Goal: Task Accomplishment & Management: Use online tool/utility

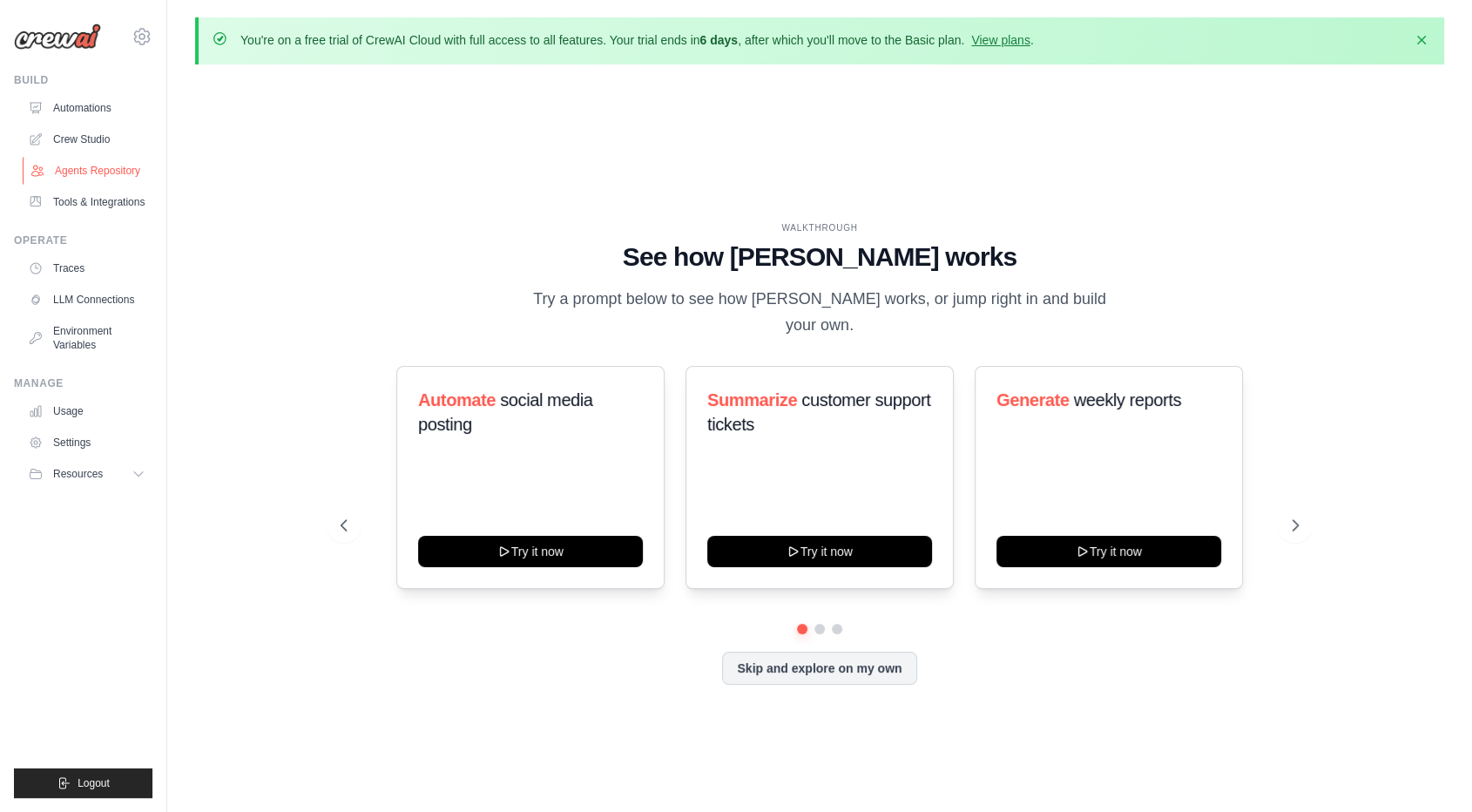
click at [85, 157] on link "Agents Repository" at bounding box center [88, 171] width 132 height 28
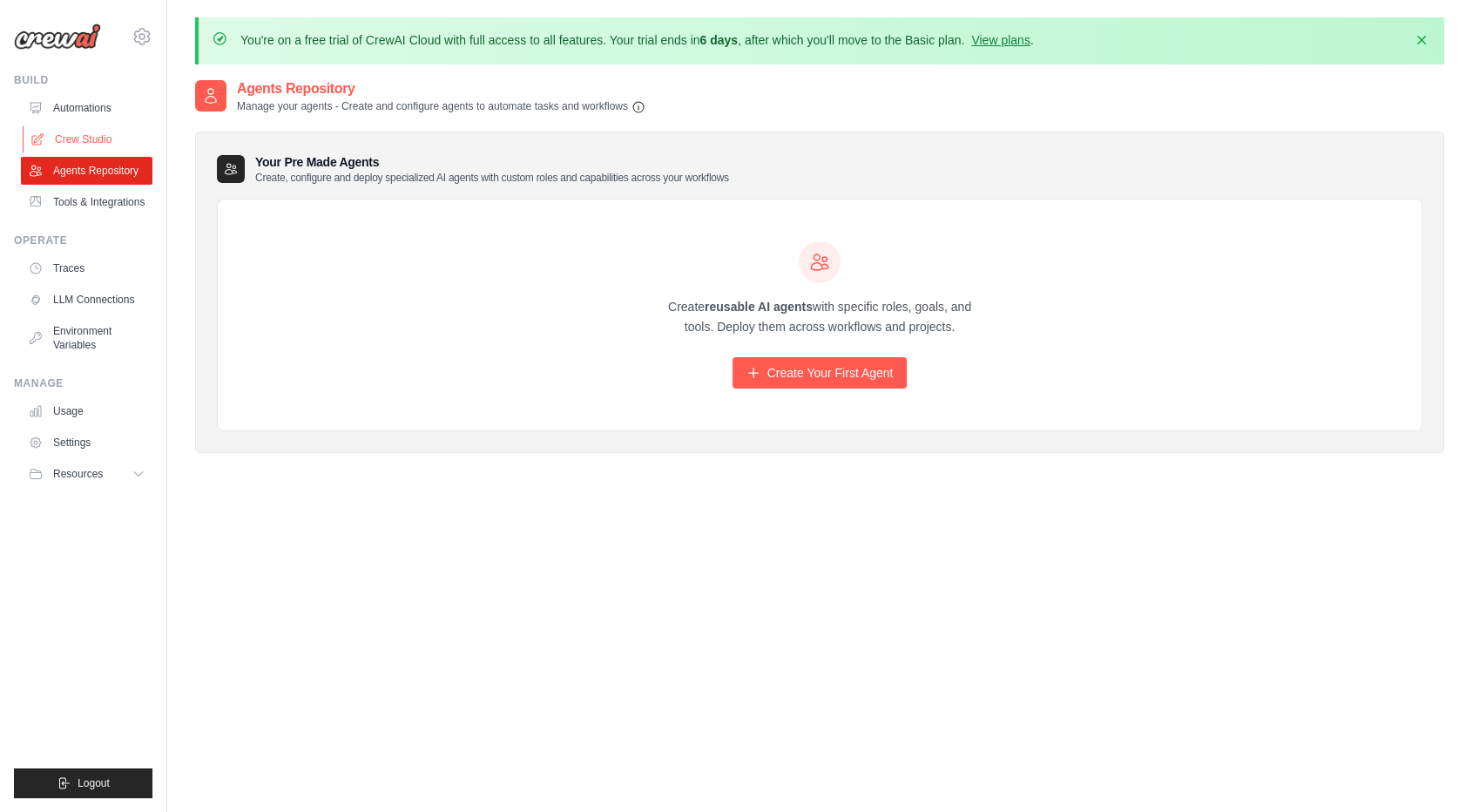
click at [86, 125] on link "Crew Studio" at bounding box center [88, 139] width 132 height 28
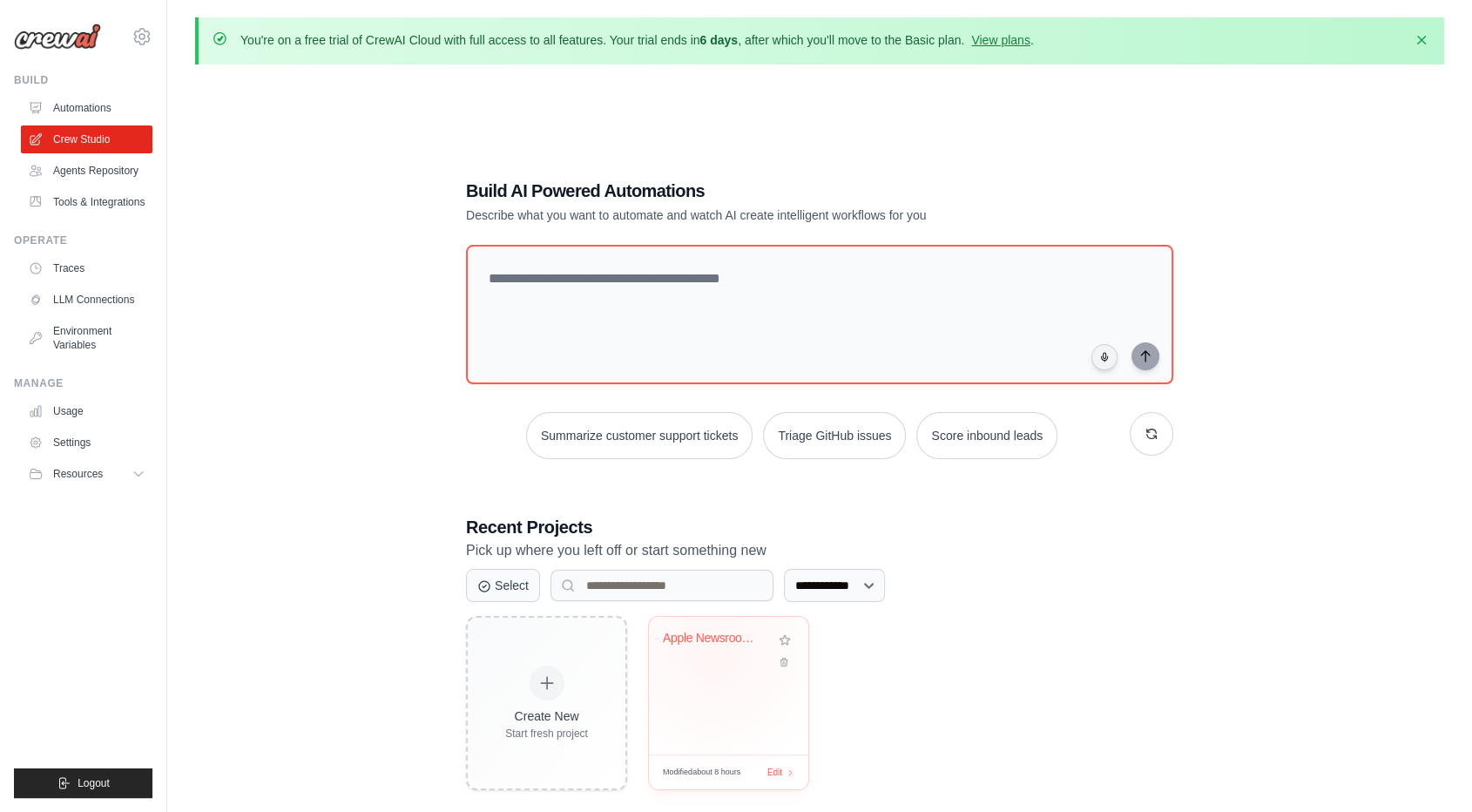
click at [708, 632] on div "Apple Newsroom Daily Monitor" at bounding box center [728, 650] width 132 height 40
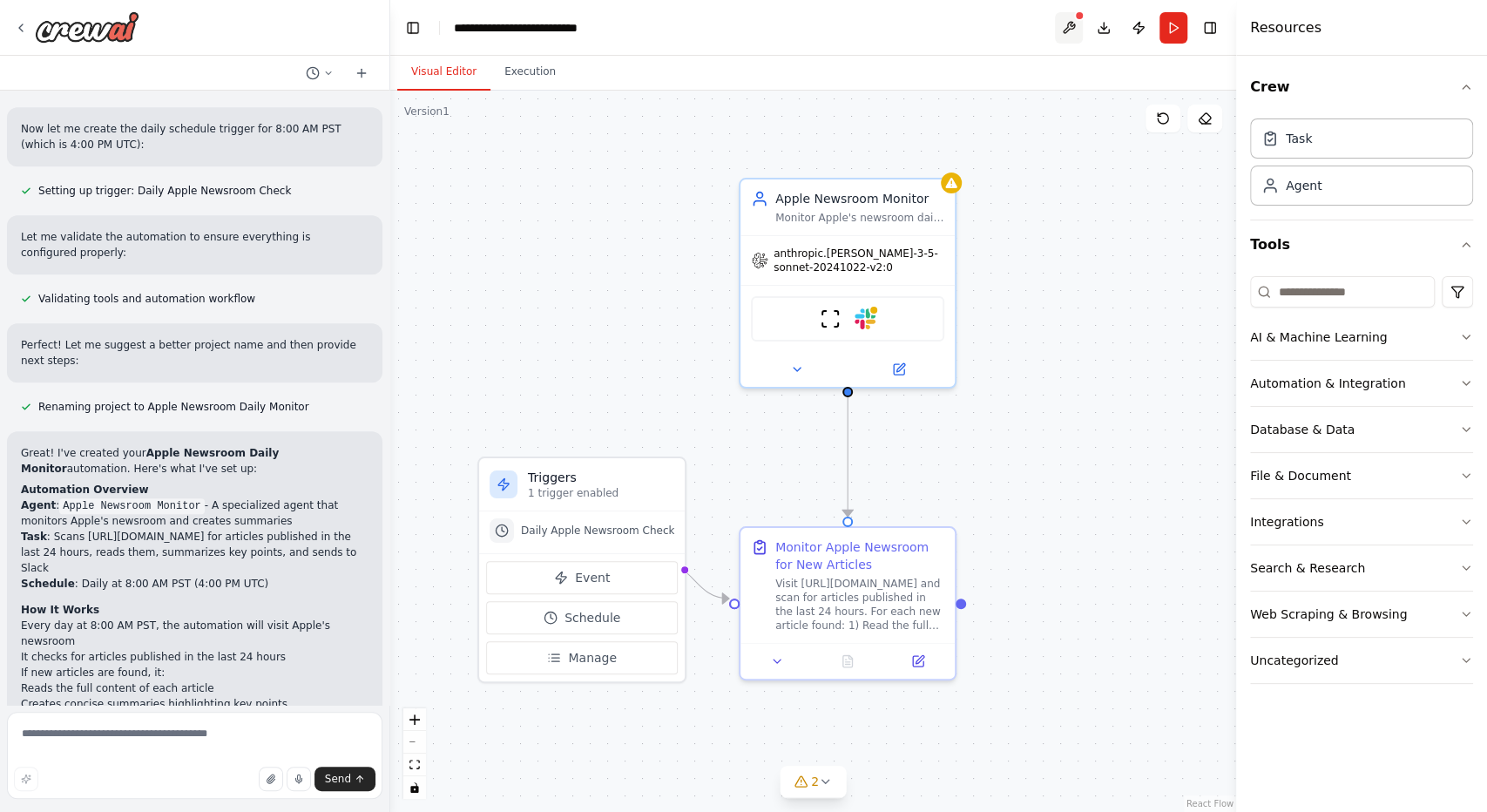
click at [1080, 23] on button at bounding box center [1069, 27] width 28 height 31
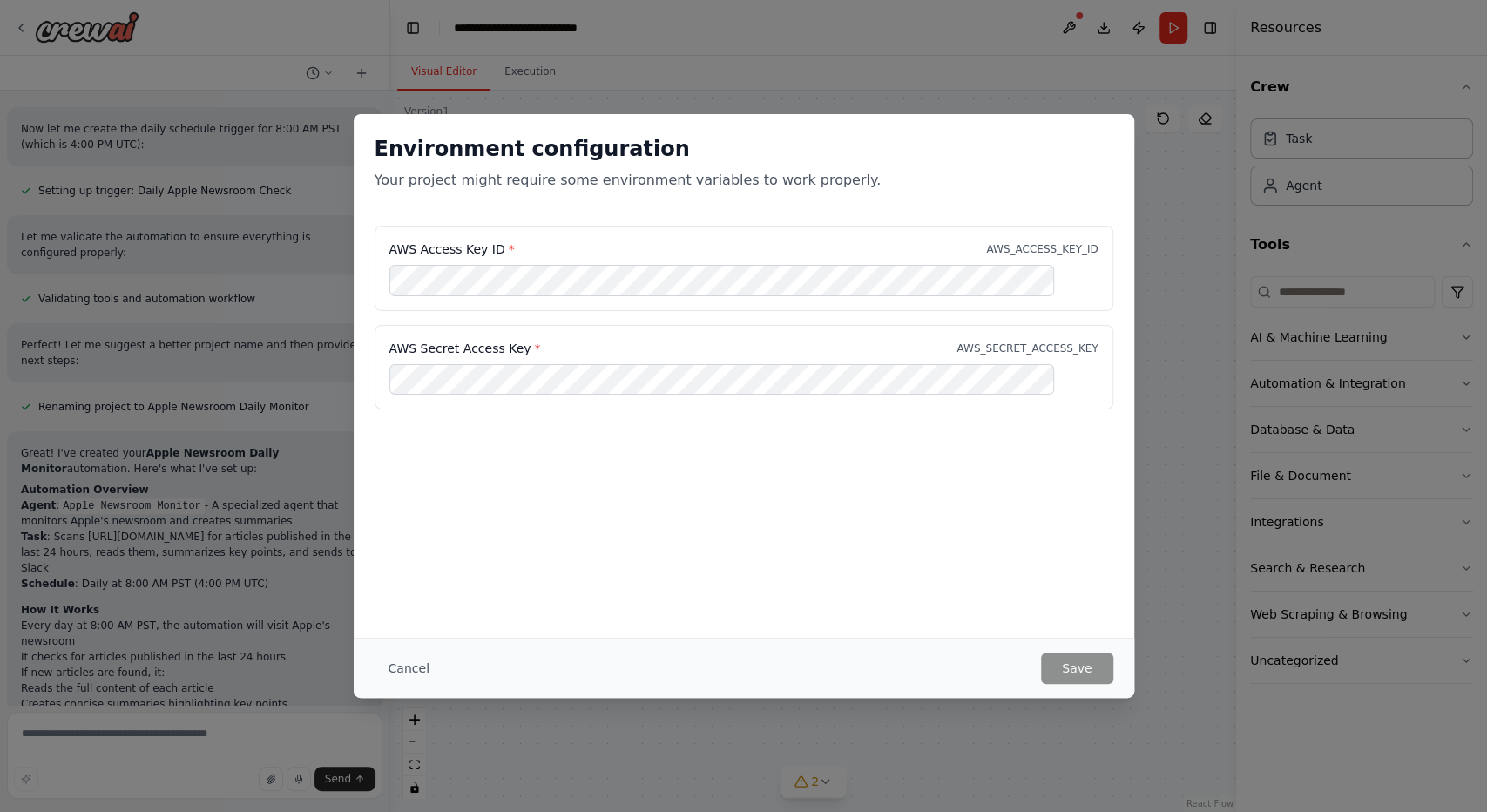
click at [556, 171] on p "Your project might require some environment variables to work properly." at bounding box center [744, 180] width 739 height 21
click at [556, 171] on p "Your project might require some environment variables to work properly." at bounding box center [744, 180] width 739 height 21
click at [557, 171] on p "Your project might require some environment variables to work properly." at bounding box center [744, 180] width 739 height 21
click at [430, 661] on button "Cancel" at bounding box center [409, 667] width 69 height 31
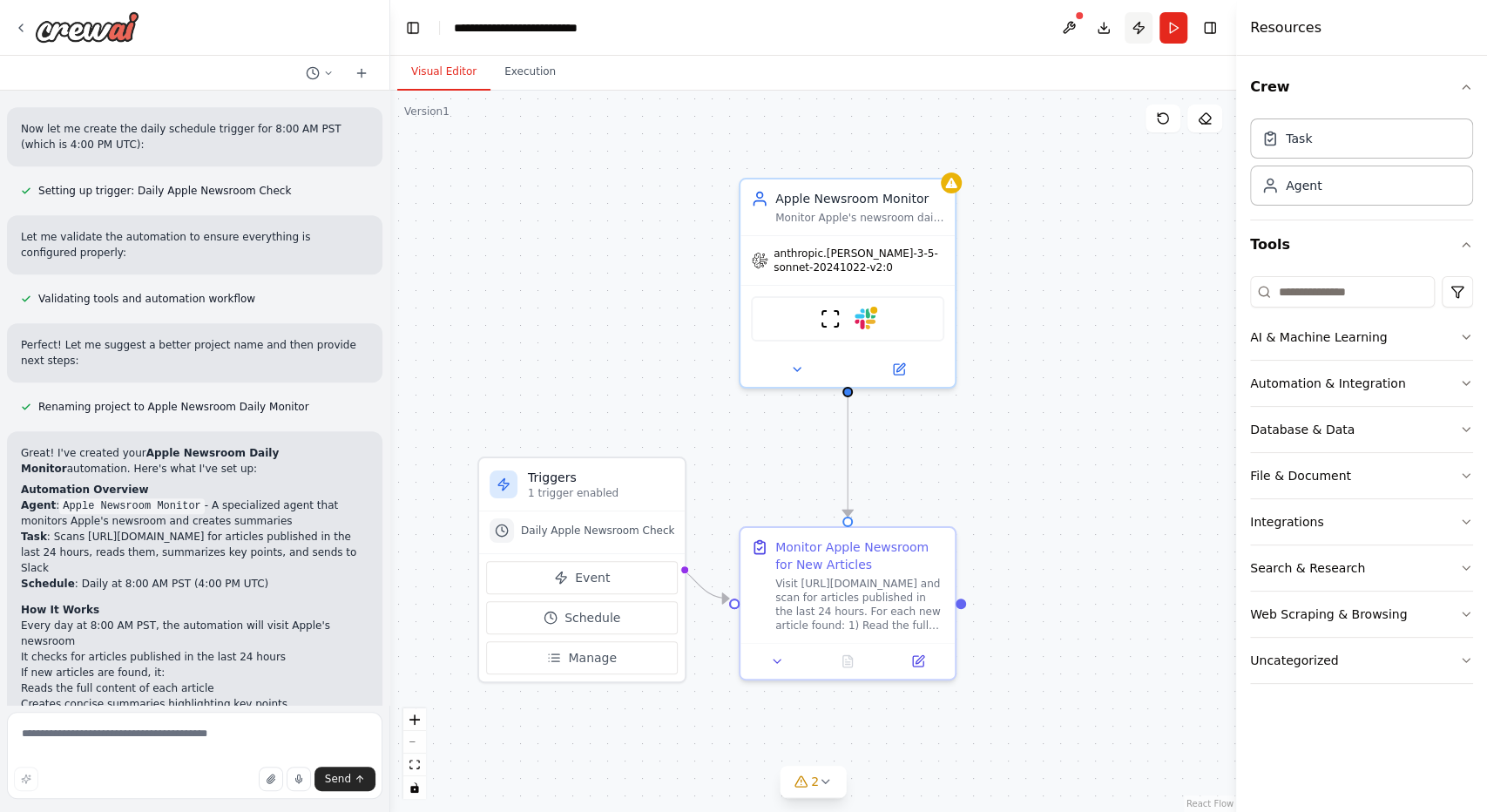
click at [1147, 23] on button "Publish" at bounding box center [1138, 27] width 28 height 31
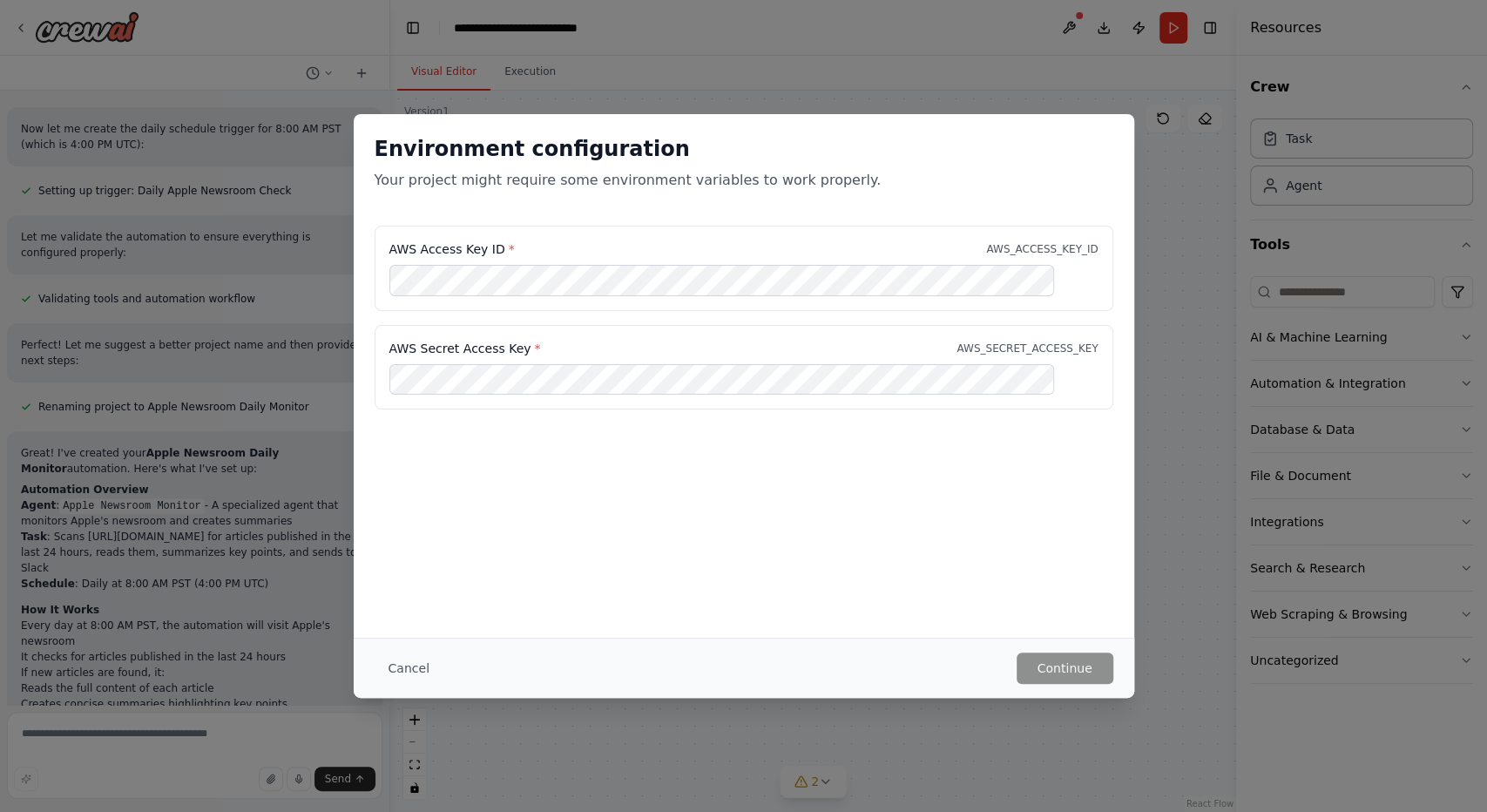
click at [1146, 31] on div "Environment configuration Your project might require some environment variables…" at bounding box center [744, 406] width 1487 height 812
click at [1157, 40] on div "Environment configuration Your project might require some environment variables…" at bounding box center [744, 406] width 1487 height 812
click at [444, 661] on button "Cancel" at bounding box center [409, 667] width 69 height 31
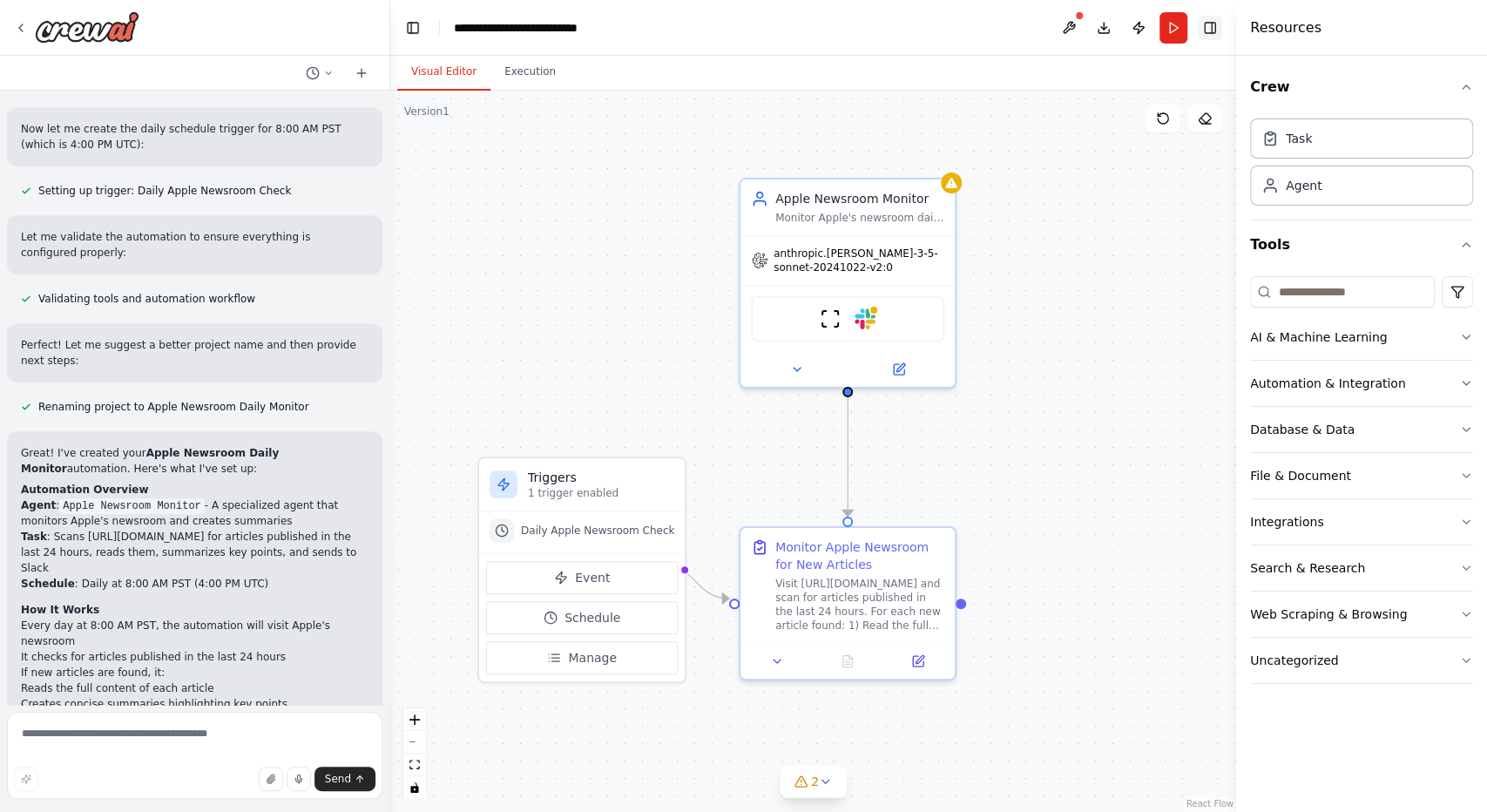
click at [1212, 26] on button "Toggle Right Sidebar" at bounding box center [1210, 28] width 24 height 24
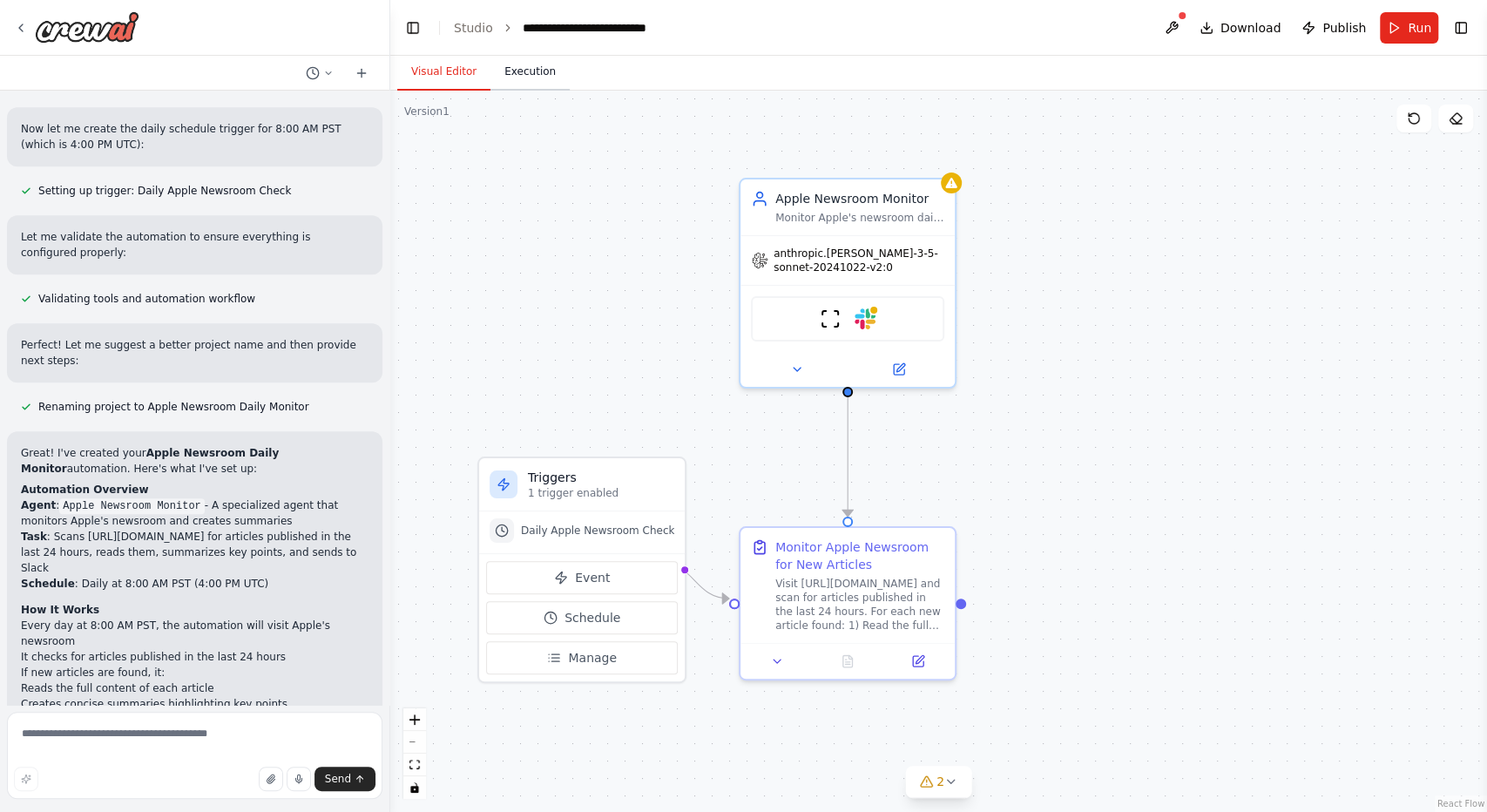
click at [515, 71] on button "Execution" at bounding box center [530, 71] width 79 height 37
click at [462, 67] on button "Visual Editor" at bounding box center [444, 71] width 93 height 37
drag, startPoint x: 13, startPoint y: 578, endPoint x: 307, endPoint y: 567, distance: 294.2
click at [307, 567] on div "Great! I've created your Apple Newsroom Daily Monitor automation. Here's what I…" at bounding box center [194, 657] width 375 height 451
click at [307, 617] on ol "Every day at 8:00 AM PST, the automation will visit Apple's newsroom It checks …" at bounding box center [195, 693] width 348 height 151
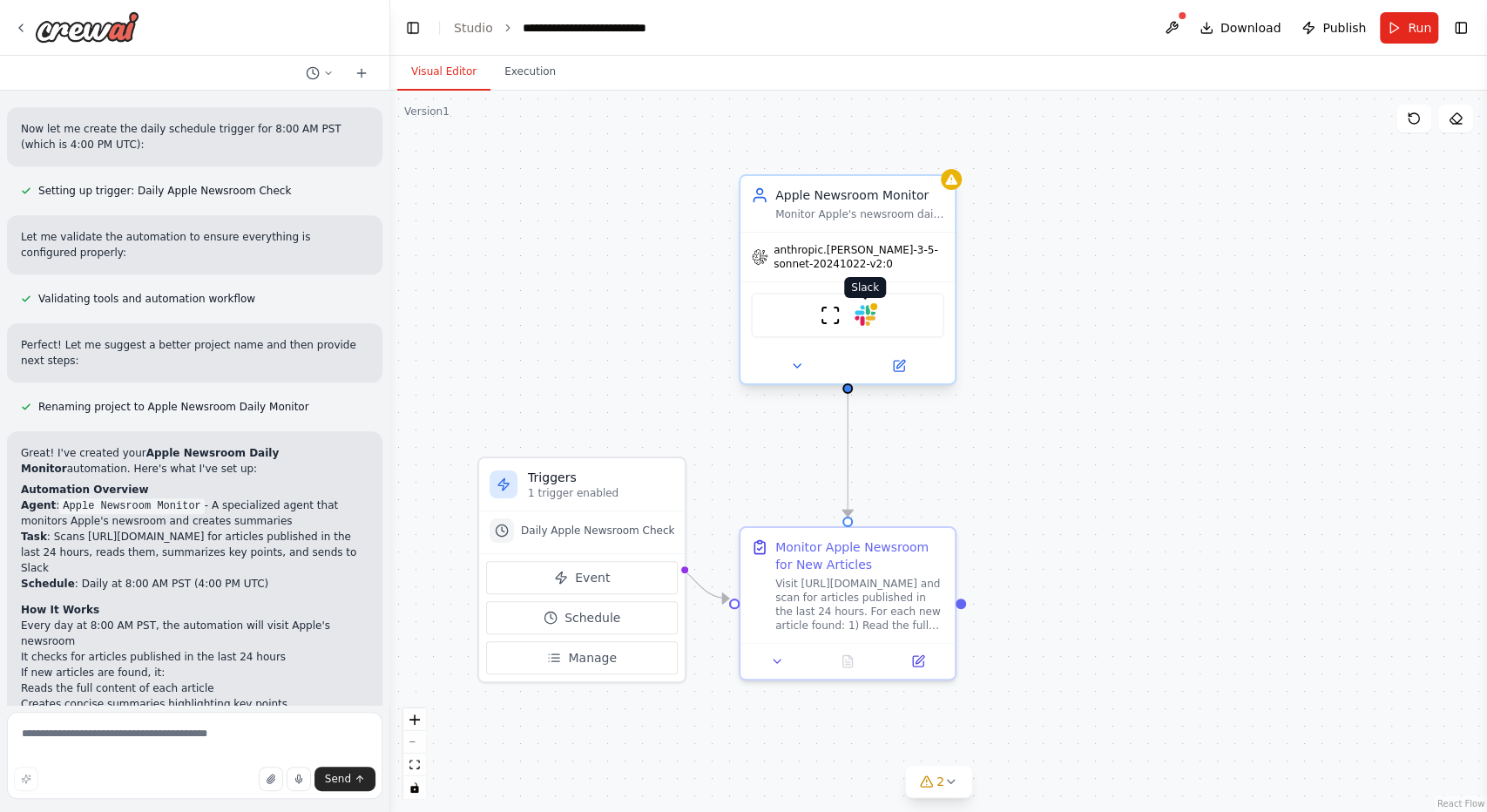
click at [861, 306] on img at bounding box center [865, 315] width 21 height 21
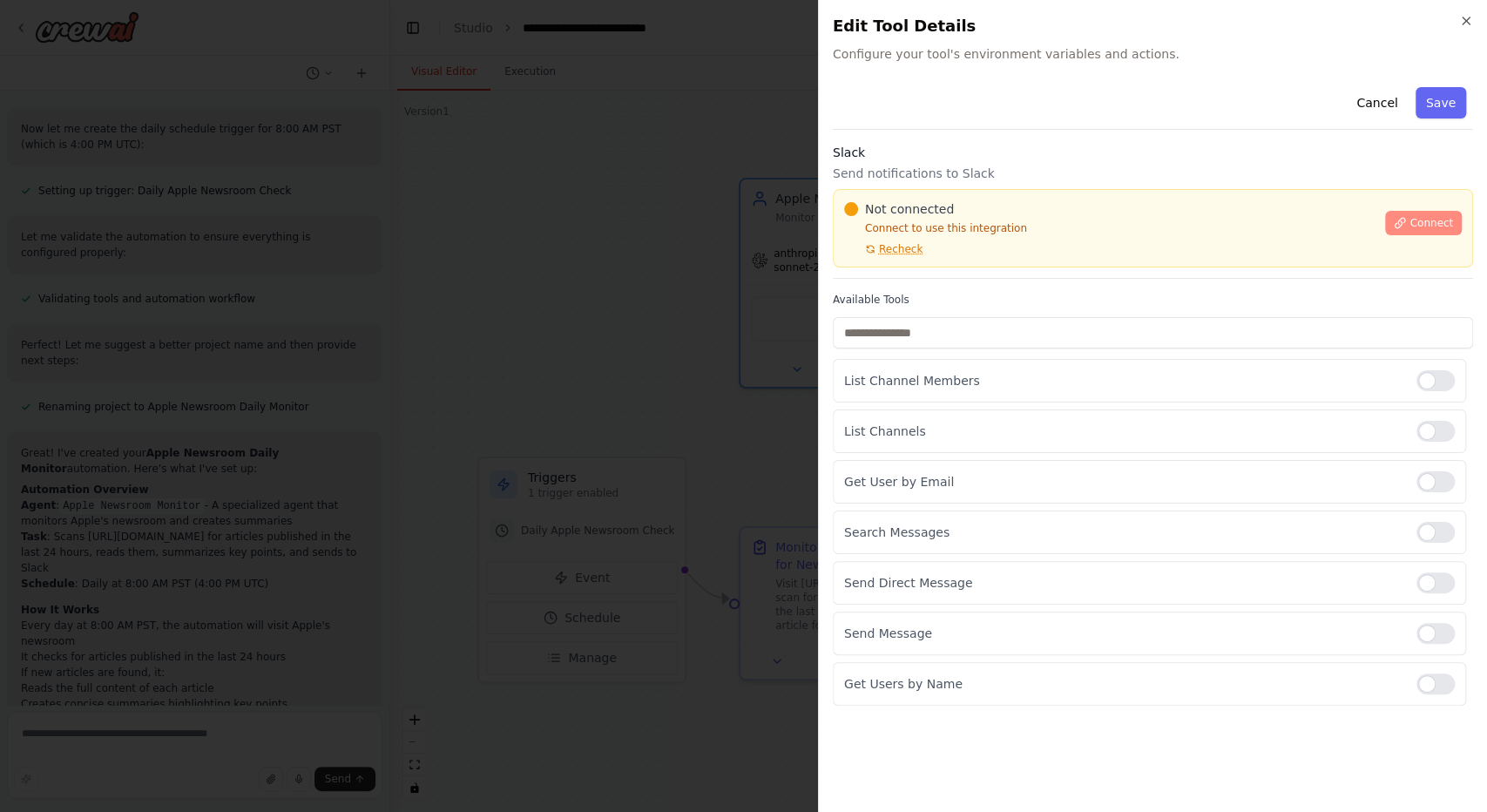
click at [1421, 216] on span "Connect" at bounding box center [1432, 223] width 43 height 14
